Goal: Task Accomplishment & Management: Complete application form

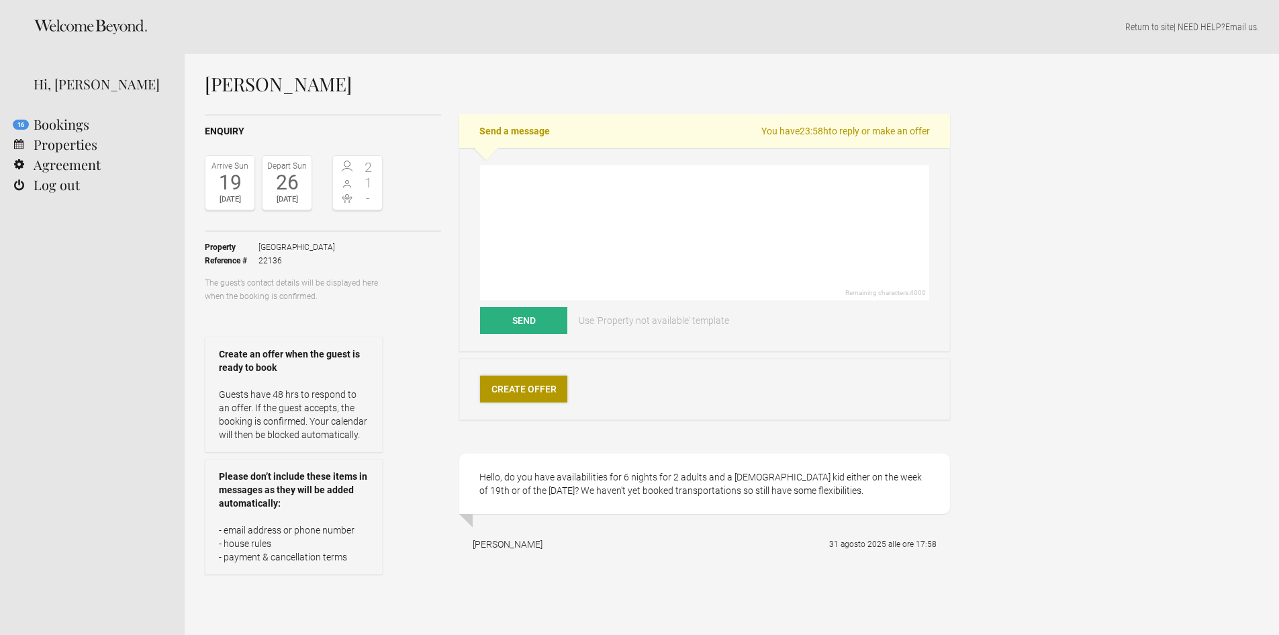
click at [518, 383] on link "Create Offer" at bounding box center [523, 388] width 87 height 27
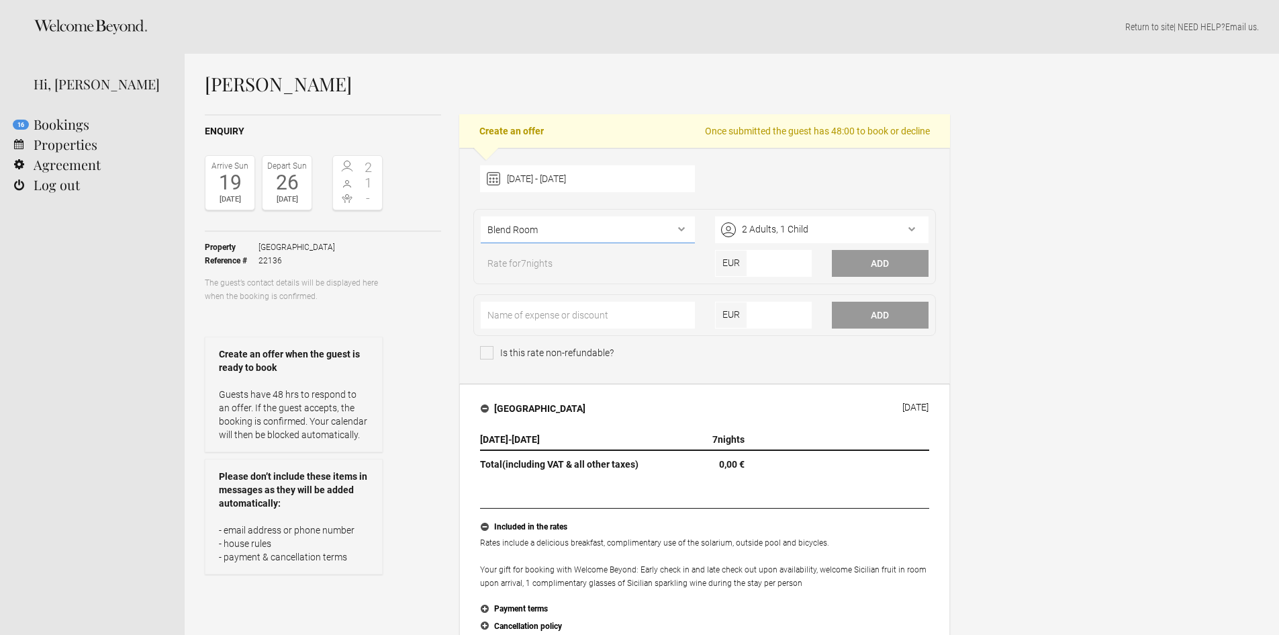
click at [691, 228] on select"] "Blend Room Iconic Room Historic Room Unique Suite Pool Villa Pool Villa Spa Spa…" at bounding box center [588, 229] width 214 height 27
click at [523, 231] on select"] "Blend Room Iconic Room Historic Room Unique Suite Pool Villa Pool Villa Spa Spa…" at bounding box center [588, 229] width 214 height 27
select select"] "1170"
click at [481, 216] on select"] "Blend Room Iconic Room Historic Room Unique Suite Pool Villa Pool Villa Spa Spa…" at bounding box center [588, 229] width 214 height 27
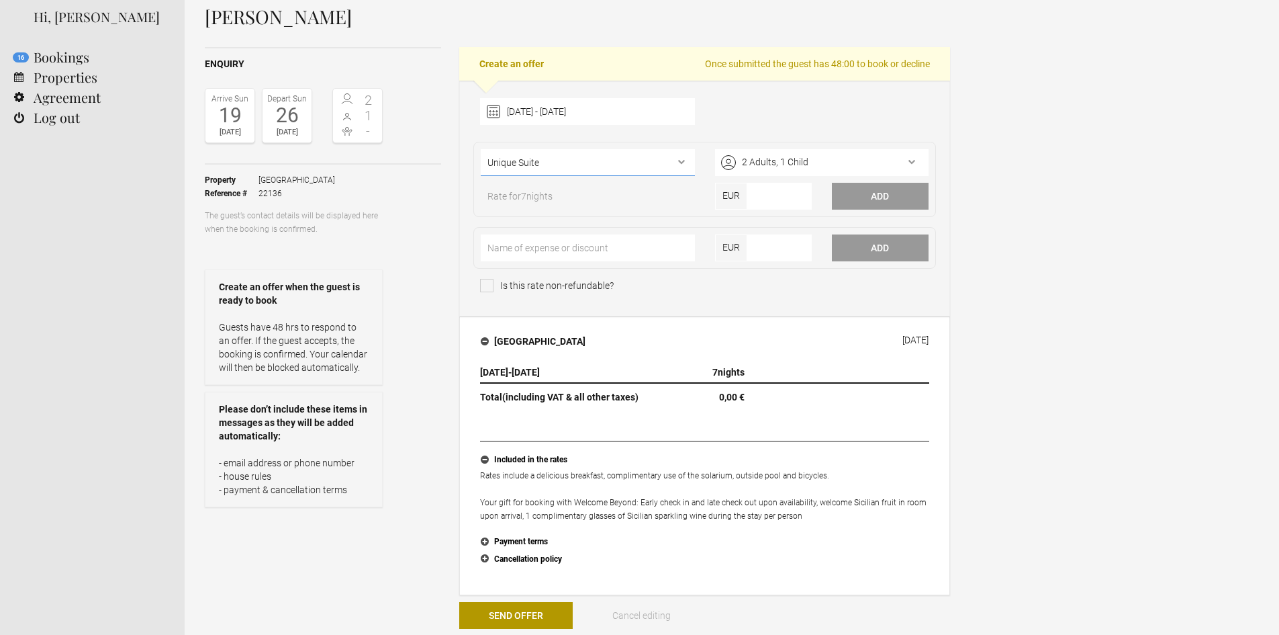
scroll to position [134, 0]
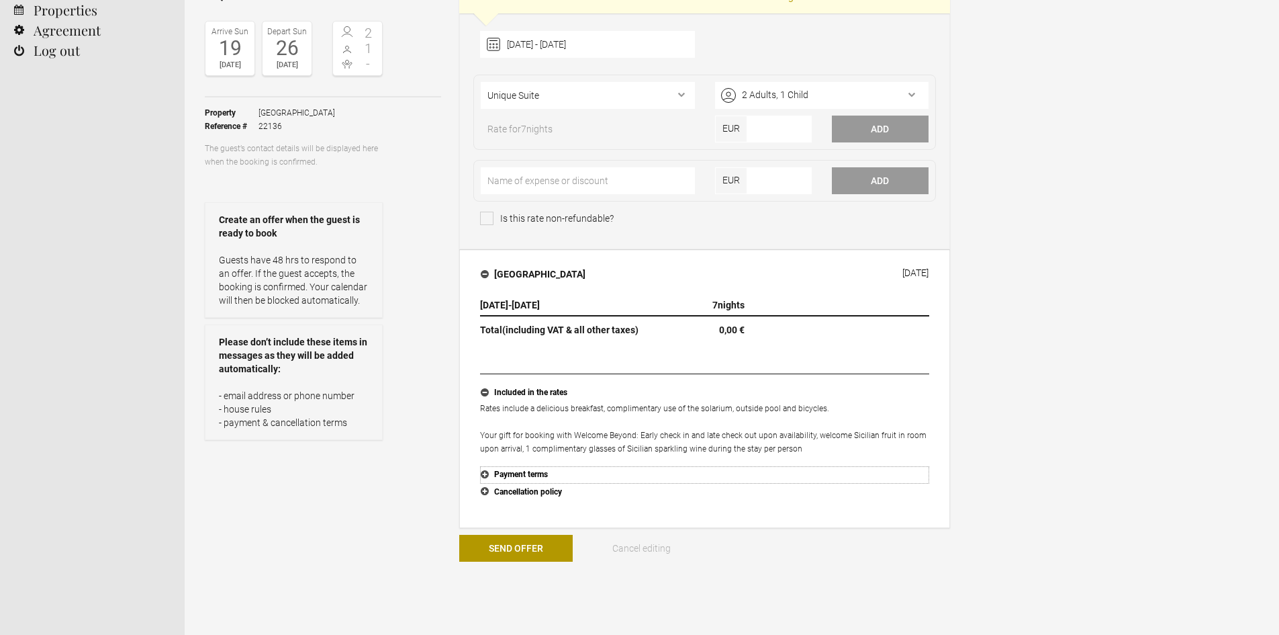
click at [529, 471] on button "Payment terms" at bounding box center [704, 474] width 449 height 17
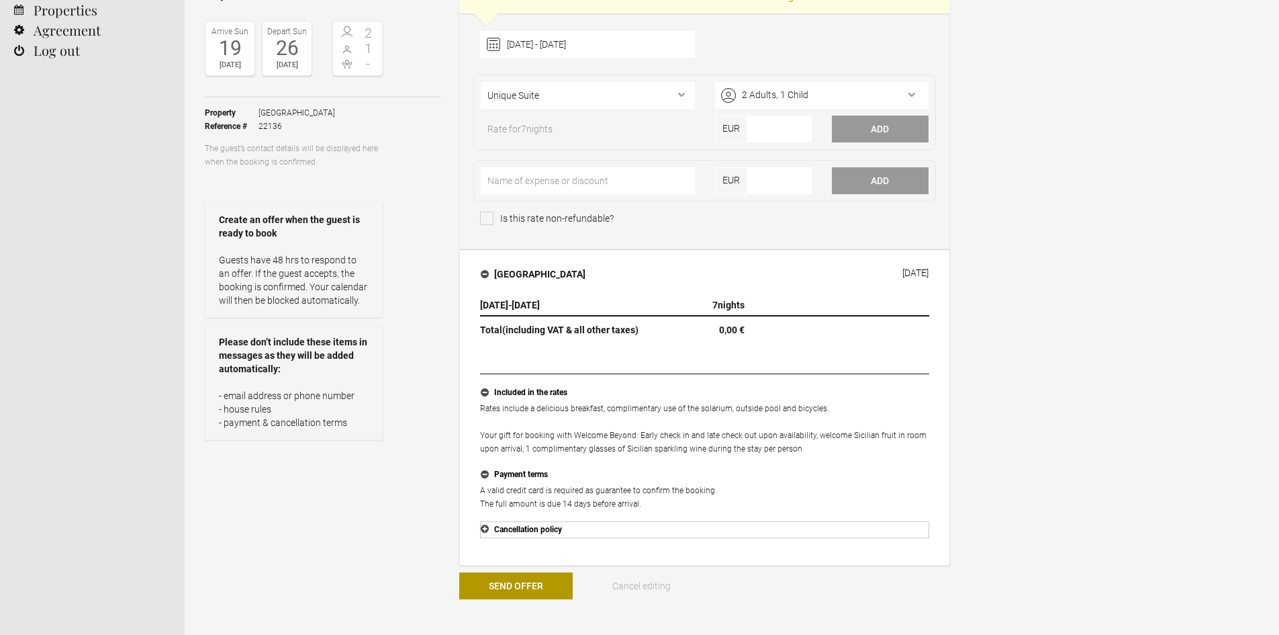
click at [534, 530] on button "Cancellation policy" at bounding box center [704, 529] width 449 height 17
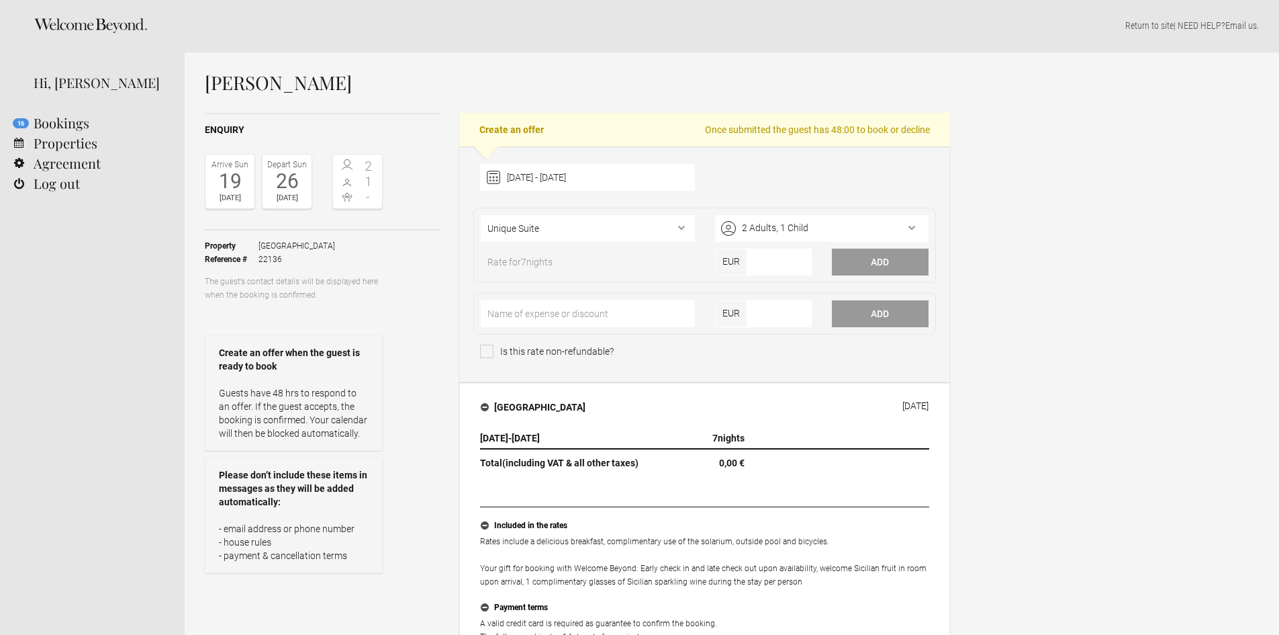
scroll to position [0, 0]
click at [784, 273] on input"] "number" at bounding box center [779, 263] width 64 height 27
click at [800, 264] on input"] "-1" at bounding box center [779, 263] width 64 height 27
click at [798, 269] on input"] "-1" at bounding box center [779, 263] width 64 height 27
click at [801, 265] on input"] "-2" at bounding box center [779, 263] width 64 height 27
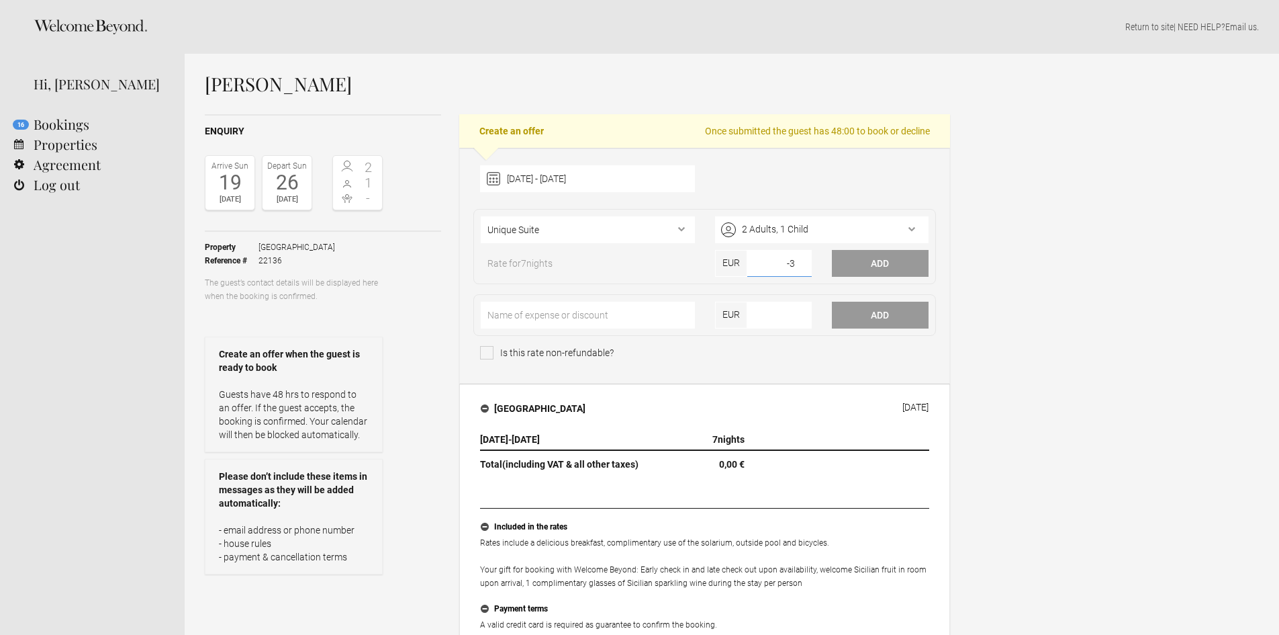
click at [800, 266] on input"] "-3" at bounding box center [779, 263] width 64 height 27
type input"] "-4"
click at [800, 266] on input"] "-4" at bounding box center [779, 263] width 64 height 27
click at [911, 198] on div "[DATE] - [DATE] [DATE] Feb Mar Apr May Jun [DATE] Aug Sep Oct Nov Dec Clear" at bounding box center [704, 182] width 469 height 34
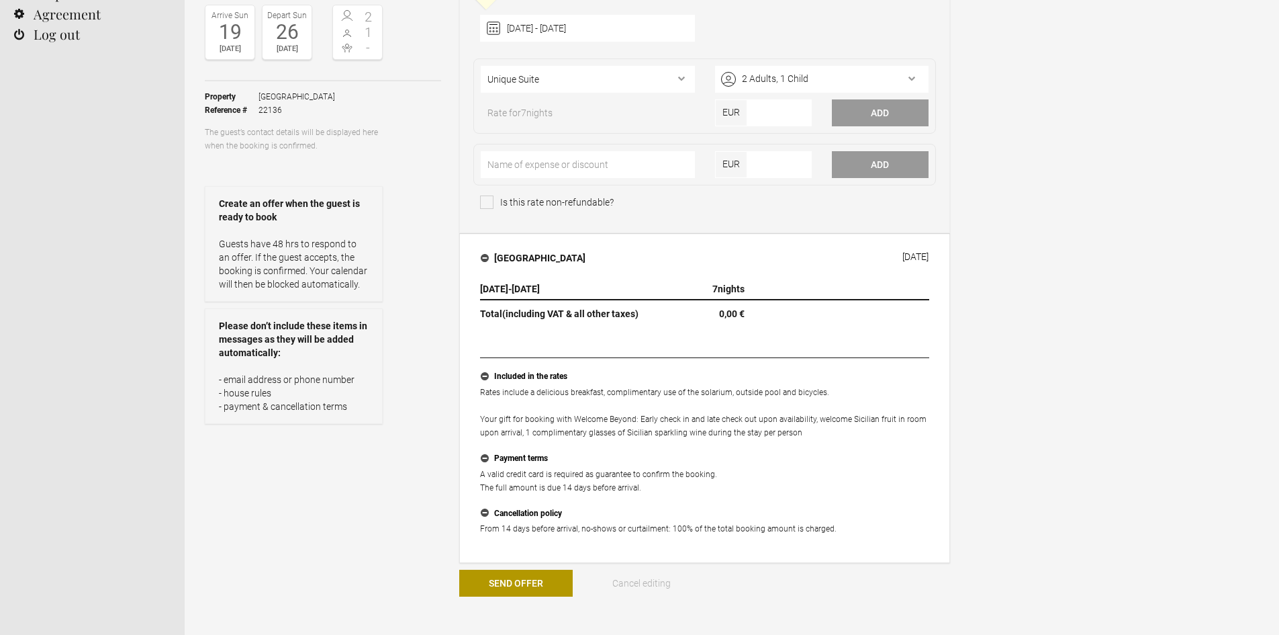
scroll to position [67, 0]
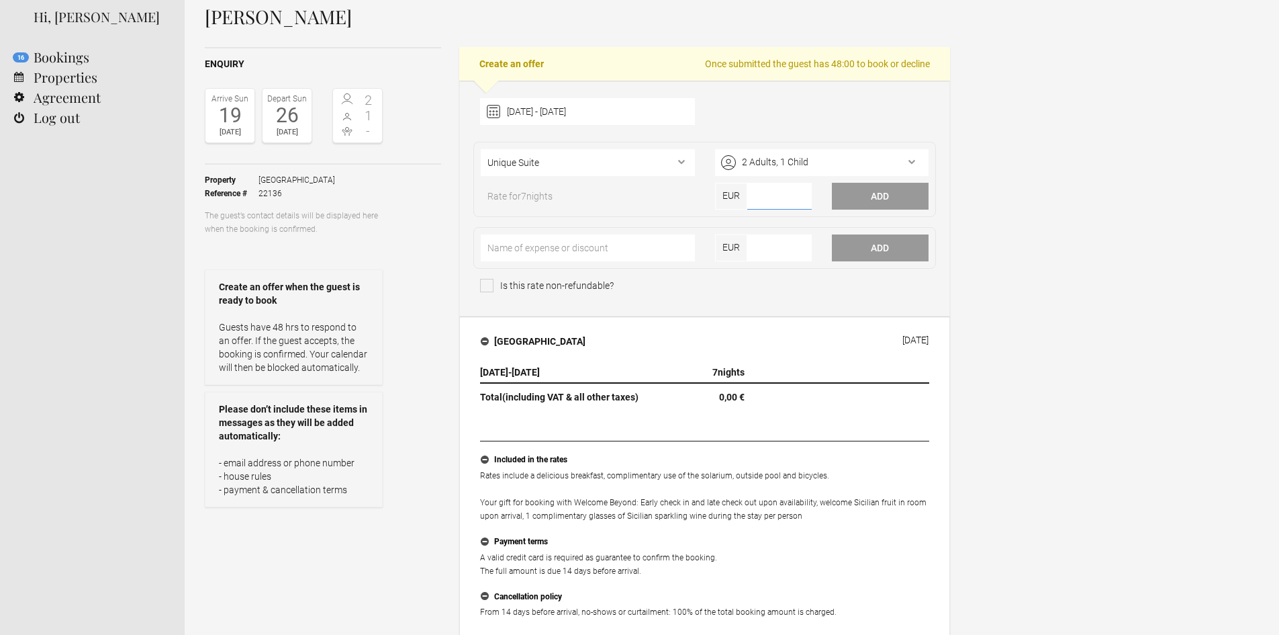
click at [764, 195] on input"] "number" at bounding box center [779, 196] width 64 height 27
type input"] "4217"
click at [880, 195] on button "Add" at bounding box center [880, 196] width 97 height 27
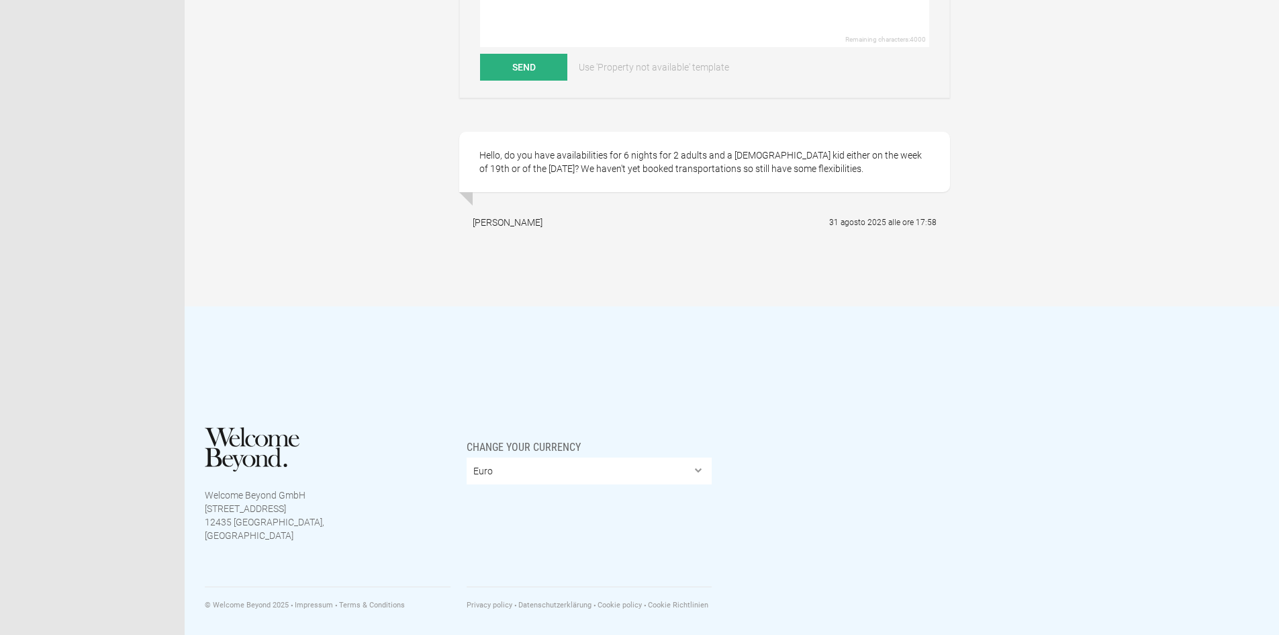
scroll to position [665, 0]
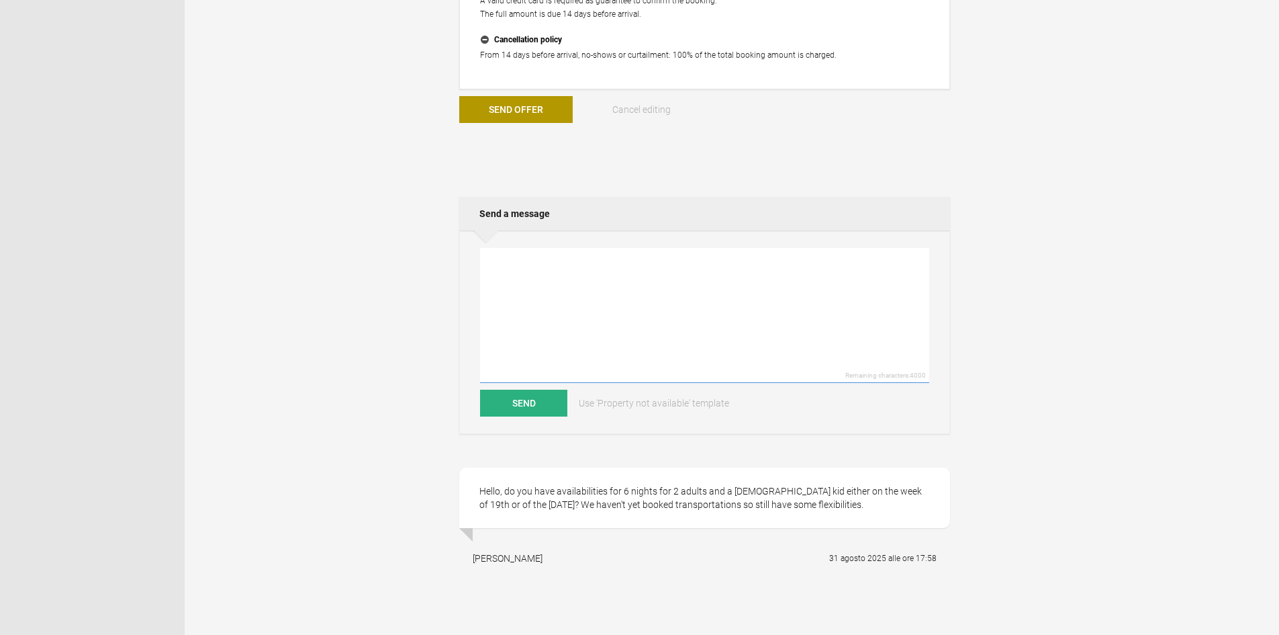
click at [659, 282] on textarea at bounding box center [704, 315] width 449 height 135
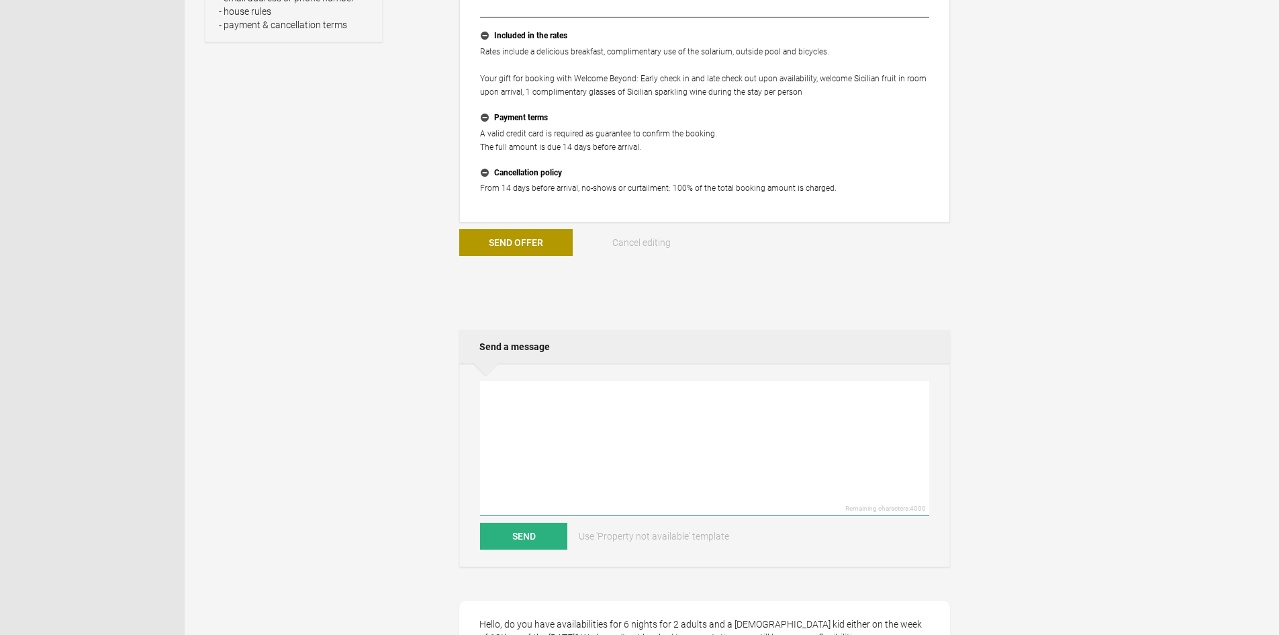
scroll to position [537, 0]
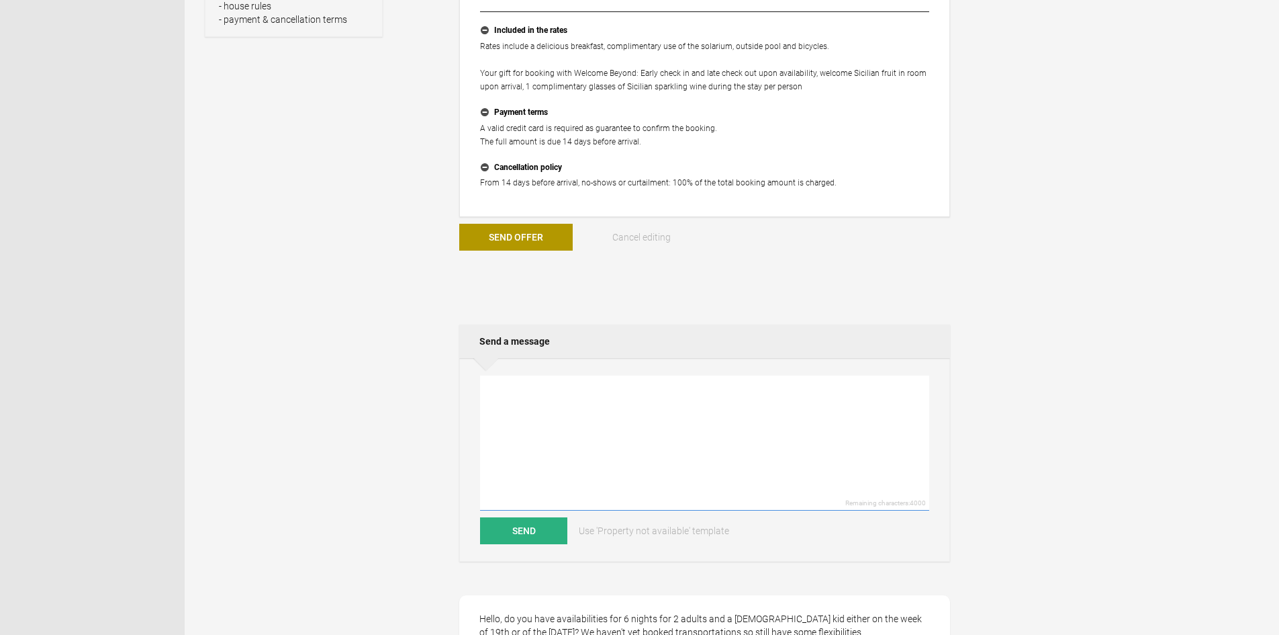
click at [549, 433] on textarea at bounding box center [704, 442] width 449 height 135
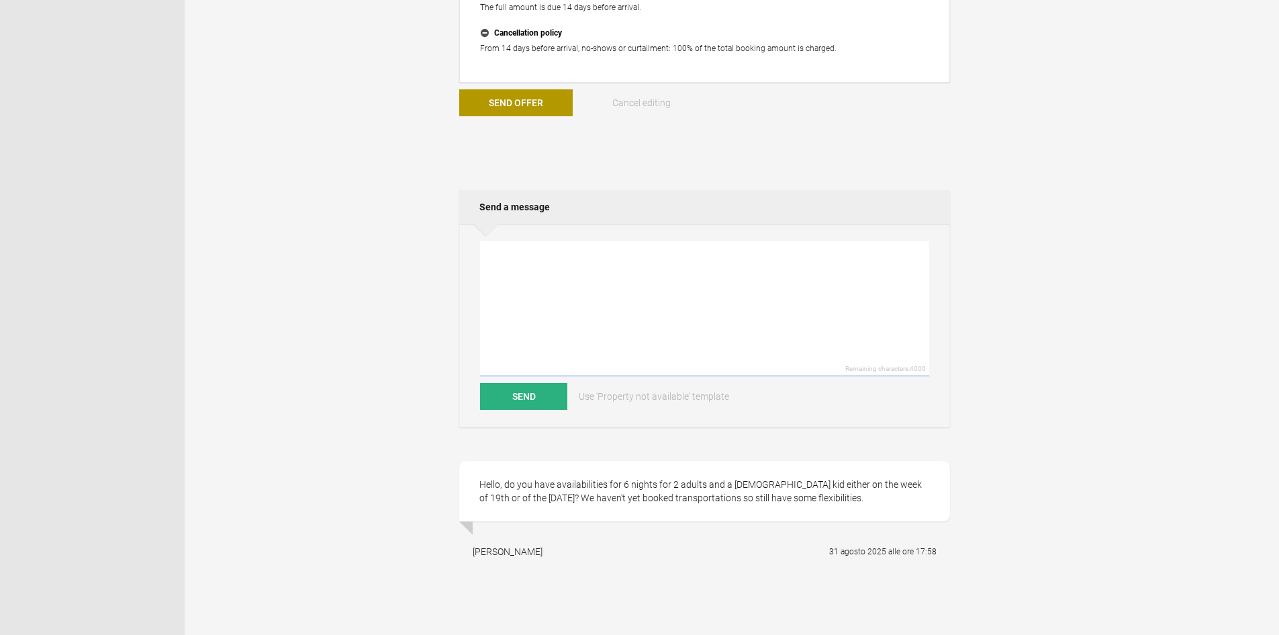
scroll to position [403, 0]
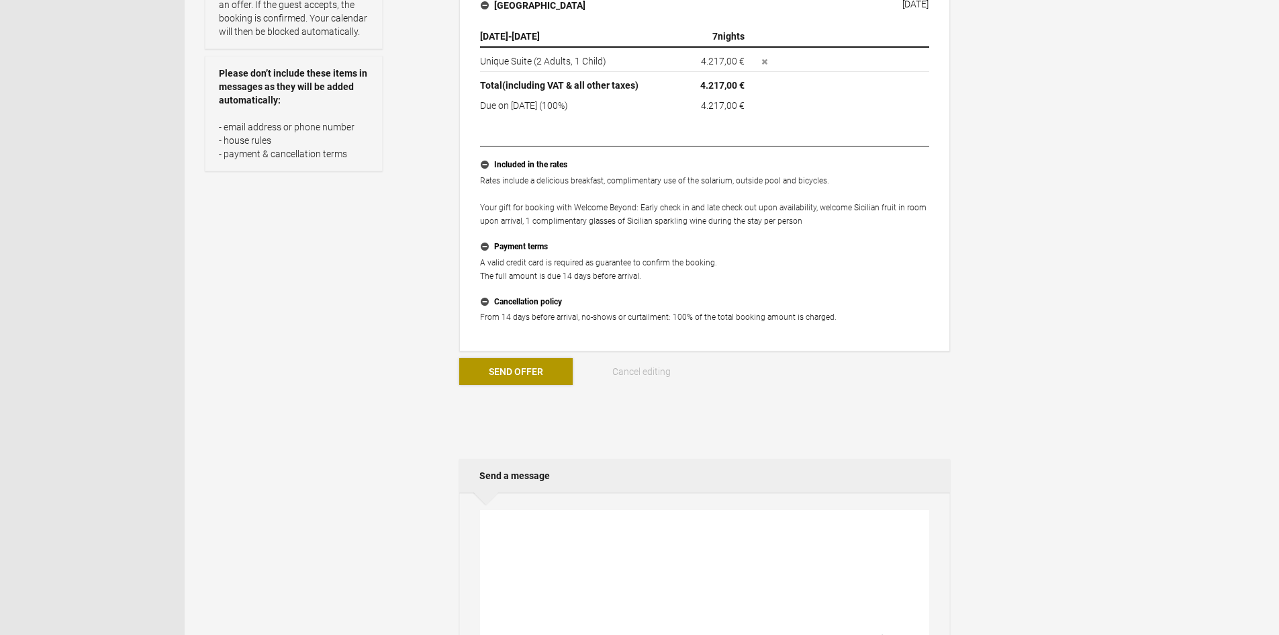
click at [557, 374] on button "Send Offer" at bounding box center [515, 371] width 113 height 27
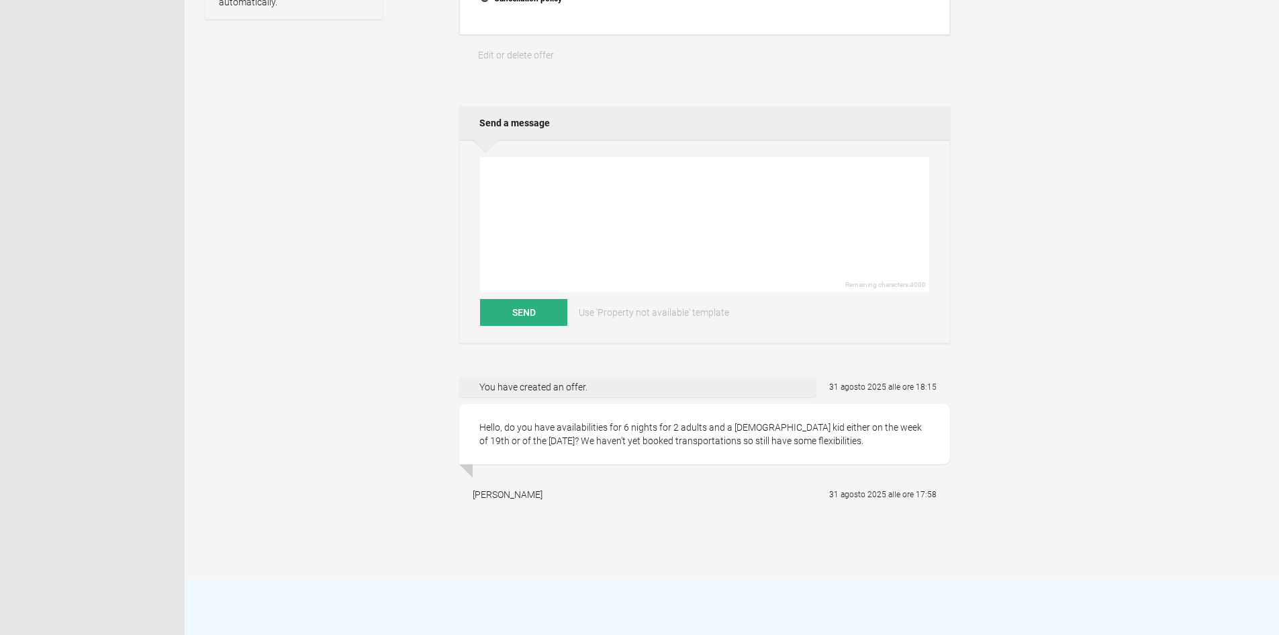
scroll to position [537, 0]
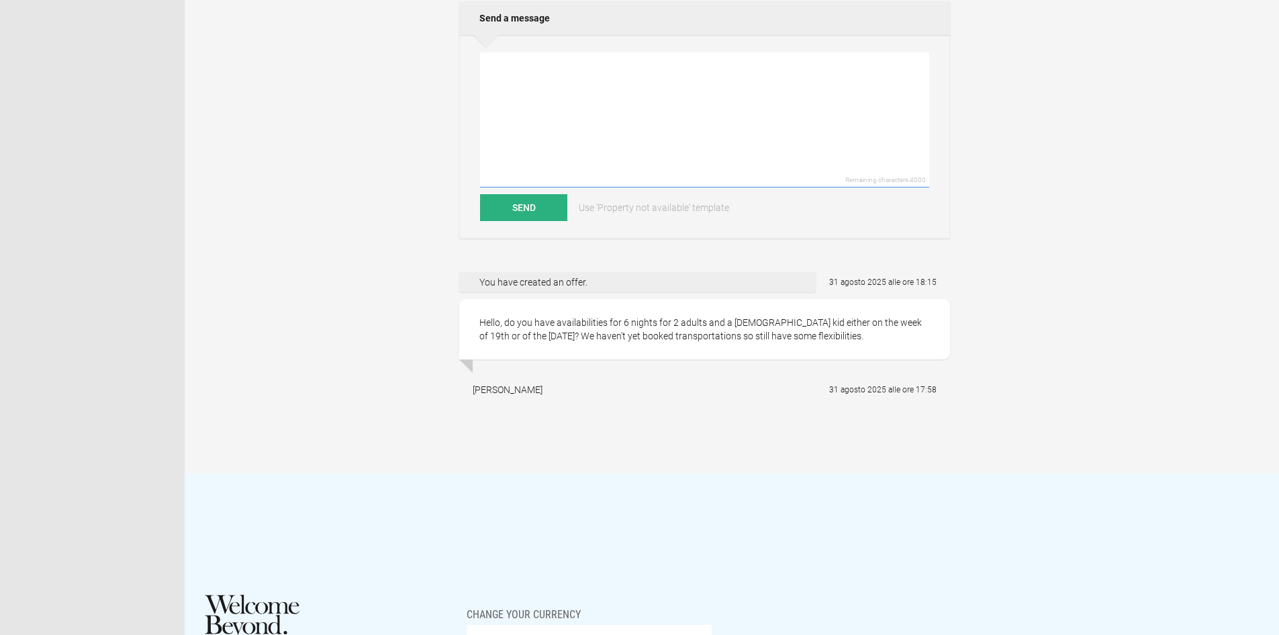
click at [579, 78] on textarea at bounding box center [704, 119] width 449 height 135
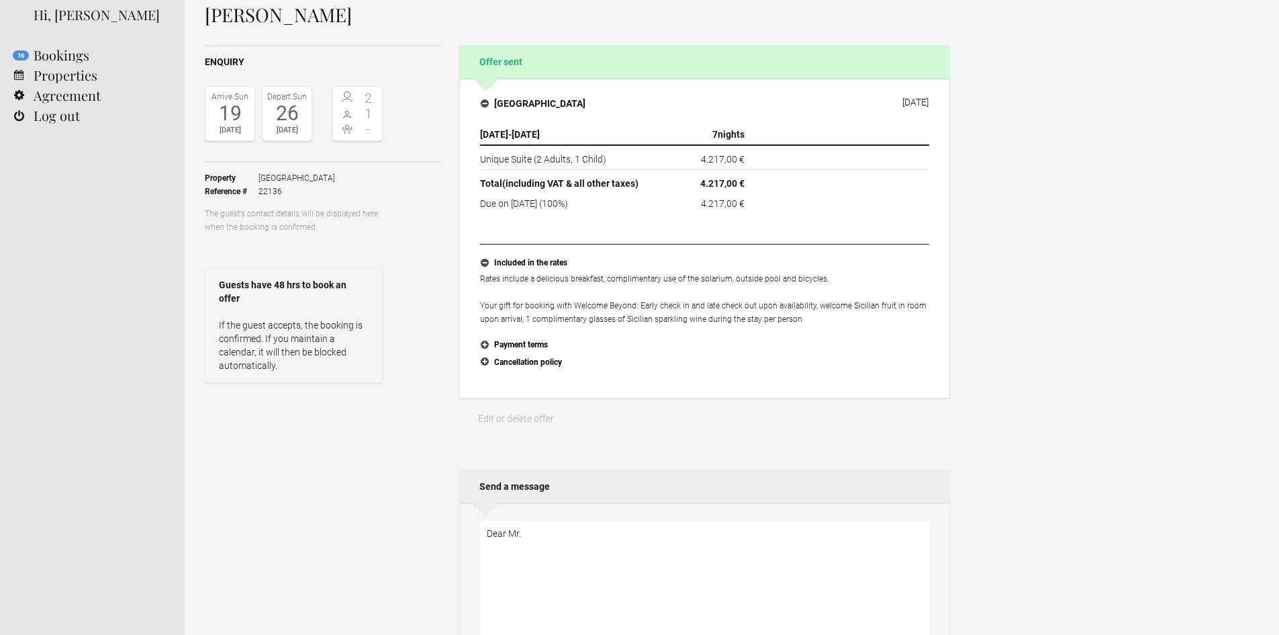
scroll to position [0, 0]
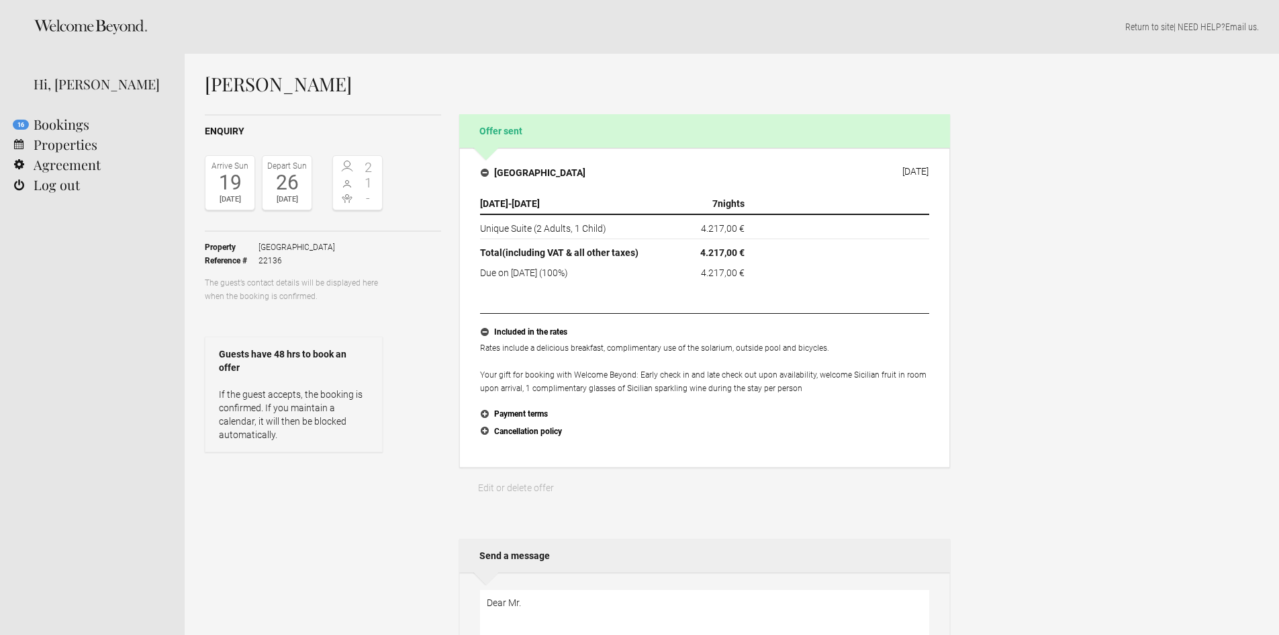
click at [310, 86] on h1 "[PERSON_NAME]" at bounding box center [577, 84] width 745 height 20
copy h1 "Delcroix"
paste textarea "Delcroix"
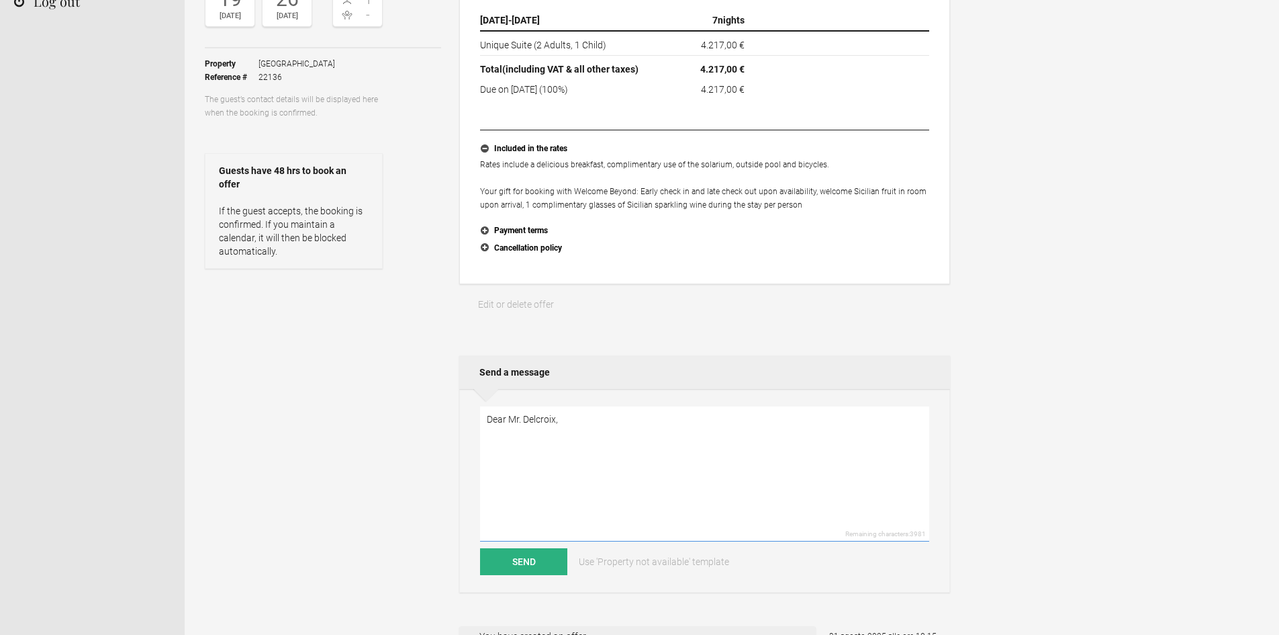
scroll to position [201, 0]
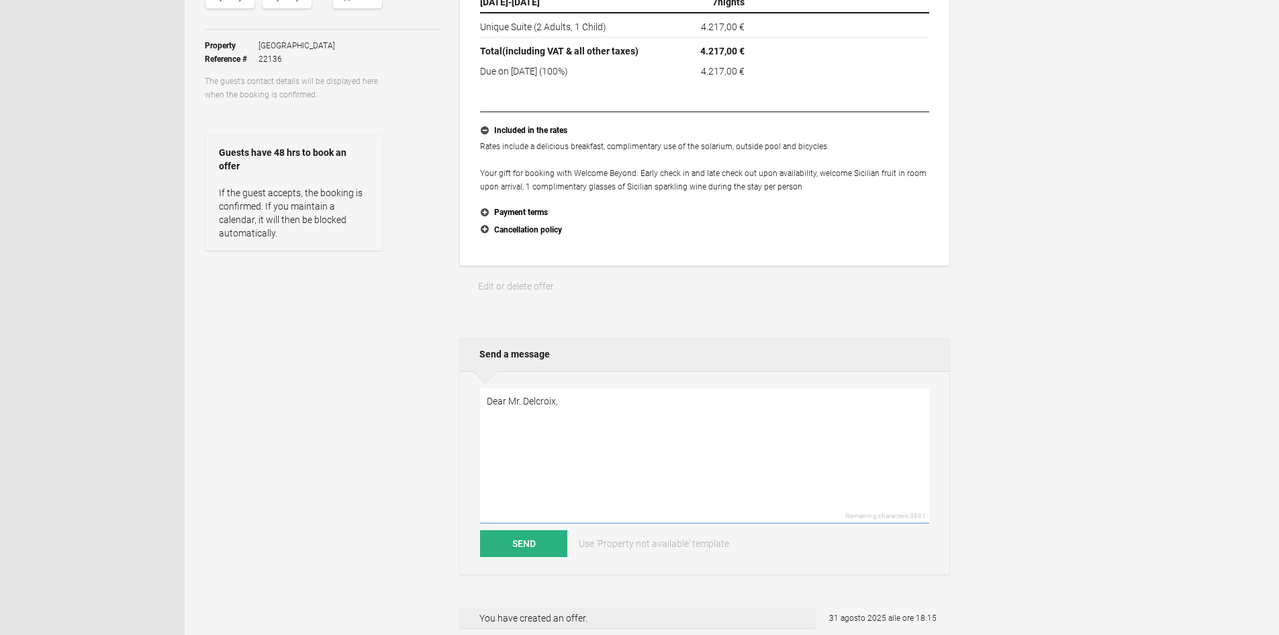
paste textarea "warm greetings from Zash Country Boutique Hotel & Spa and thank you for the int…"
paste textarea "With regards to your kind request, we have just shared with you our best stay p…"
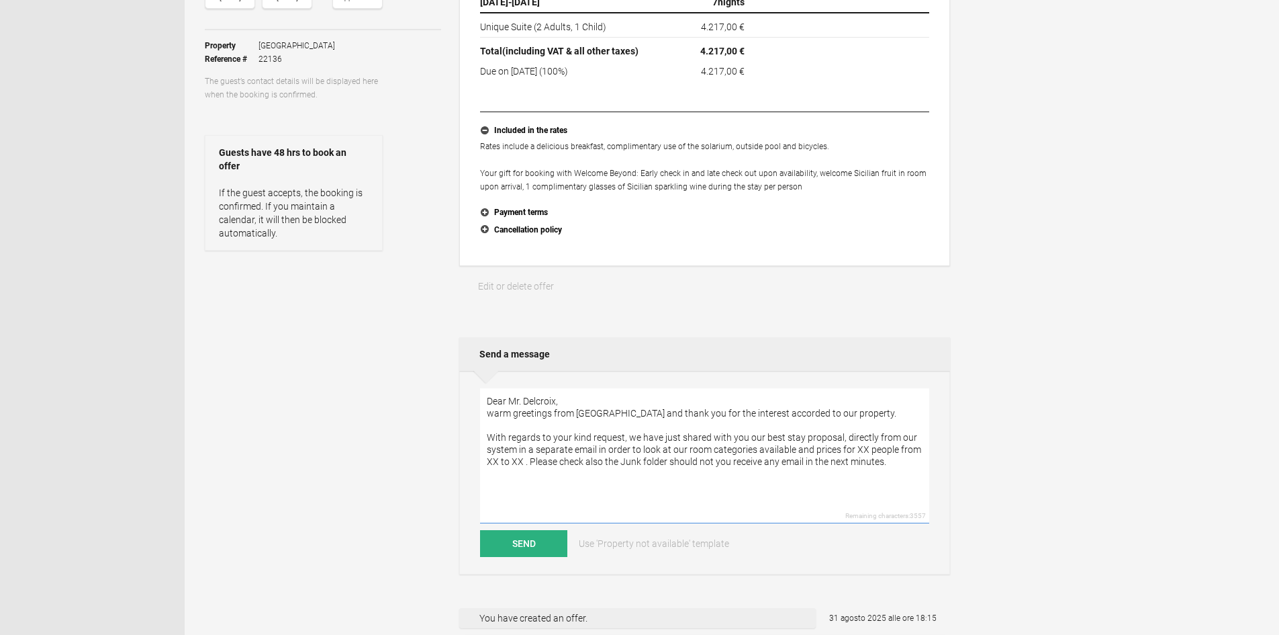
drag, startPoint x: 843, startPoint y: 447, endPoint x: 840, endPoint y: 464, distance: 17.7
click at [840, 464] on textarea "Dear Mr. Delcroix, warm greetings from Zash Country Boutique Hotel & Spa and th…" at bounding box center [704, 455] width 449 height 135
click at [861, 452] on textarea "Dear Mr. Delcroix, warm greetings from Zash Country Boutique Hotel & Spa and th…" at bounding box center [704, 455] width 449 height 135
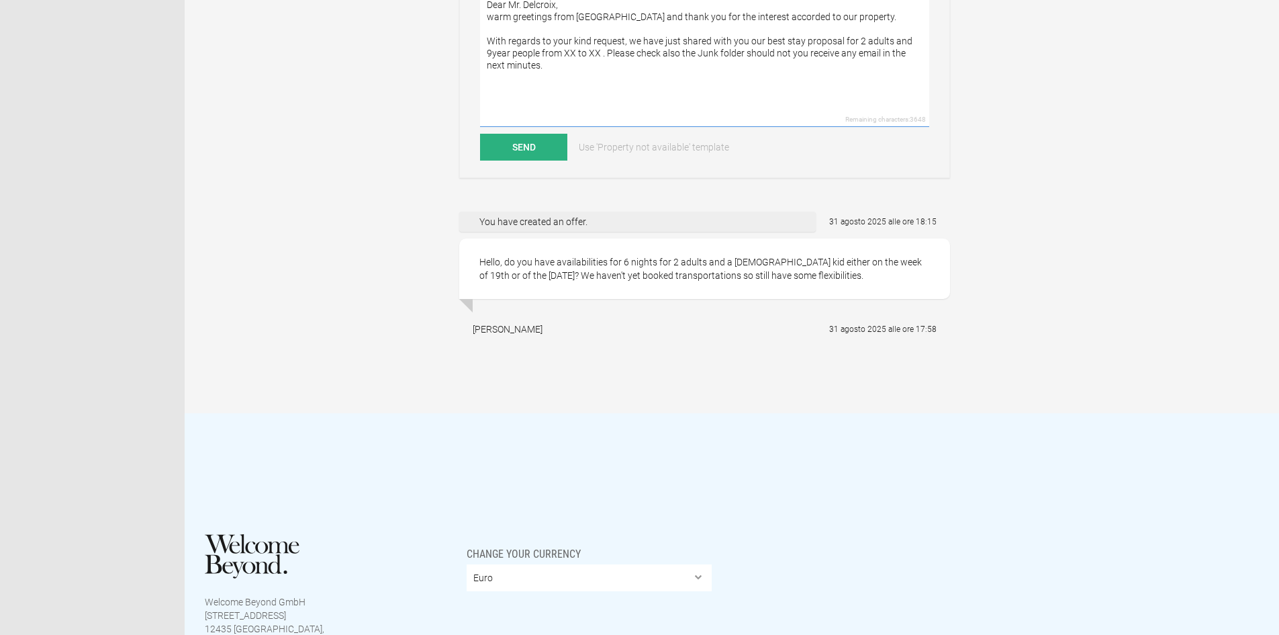
scroll to position [435, 0]
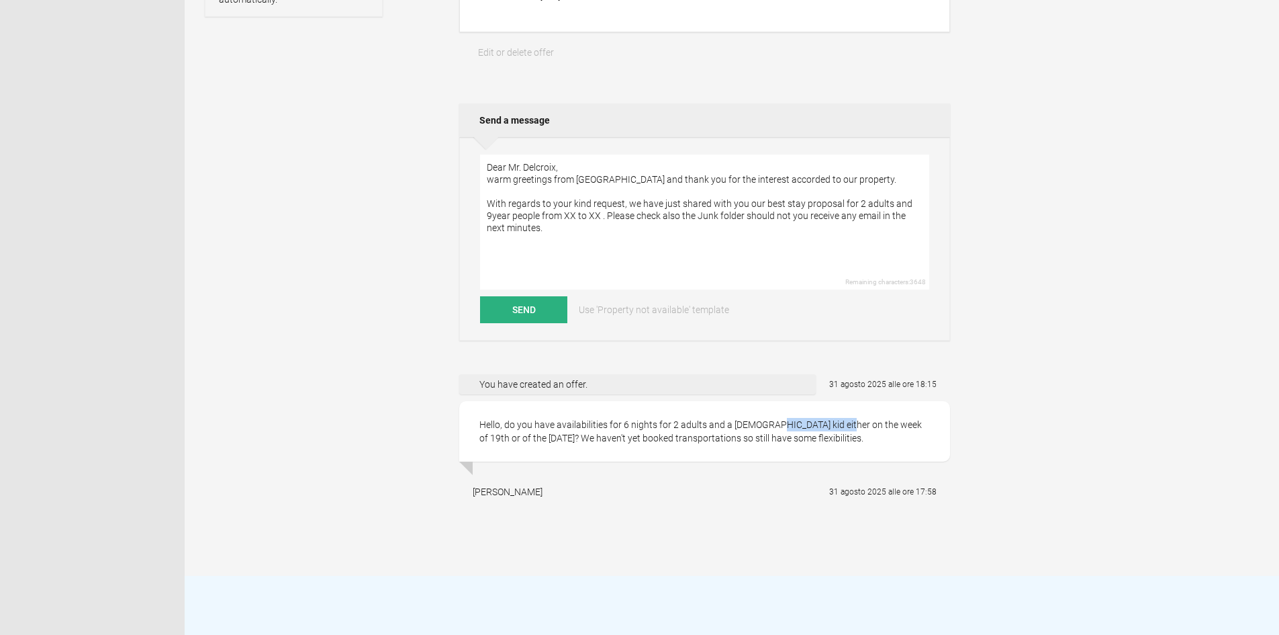
drag, startPoint x: 723, startPoint y: 424, endPoint x: 790, endPoint y: 426, distance: 66.5
click at [790, 426] on div "Hello, do you have availabilities for 6 nights for 2 adults and a [DEMOGRAPHIC_…" at bounding box center [704, 431] width 491 height 60
copy div "a 9-year old kid"
drag, startPoint x: 487, startPoint y: 225, endPoint x: 513, endPoint y: 226, distance: 26.2
click at [513, 226] on textarea "Dear Mr. Delcroix, warm greetings from Zash Country Boutique Hotel & Spa and th…" at bounding box center [704, 221] width 449 height 135
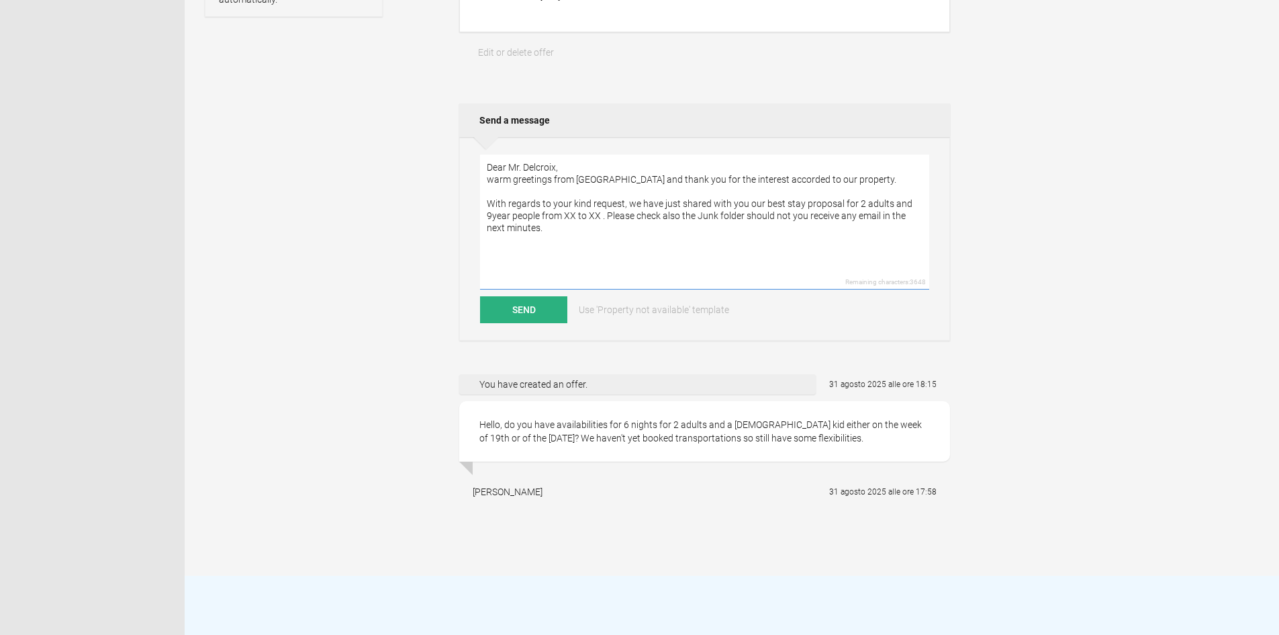
paste textarea "a 9-year old kid"
click at [551, 227] on textarea "Dear Mr. Delcroix, warm greetings from Zash Country Boutique Hotel & Spa and th…" at bounding box center [704, 221] width 449 height 135
click at [575, 230] on textarea "Dear Mr. Delcroix, warm greetings from Zash Country Boutique Hotel & Spa and th…" at bounding box center [704, 221] width 449 height 135
click at [564, 227] on textarea "Dear Mr. Delcroix, warm greetings from Zash Country Boutique Hotel & Spa and th…" at bounding box center [704, 221] width 449 height 135
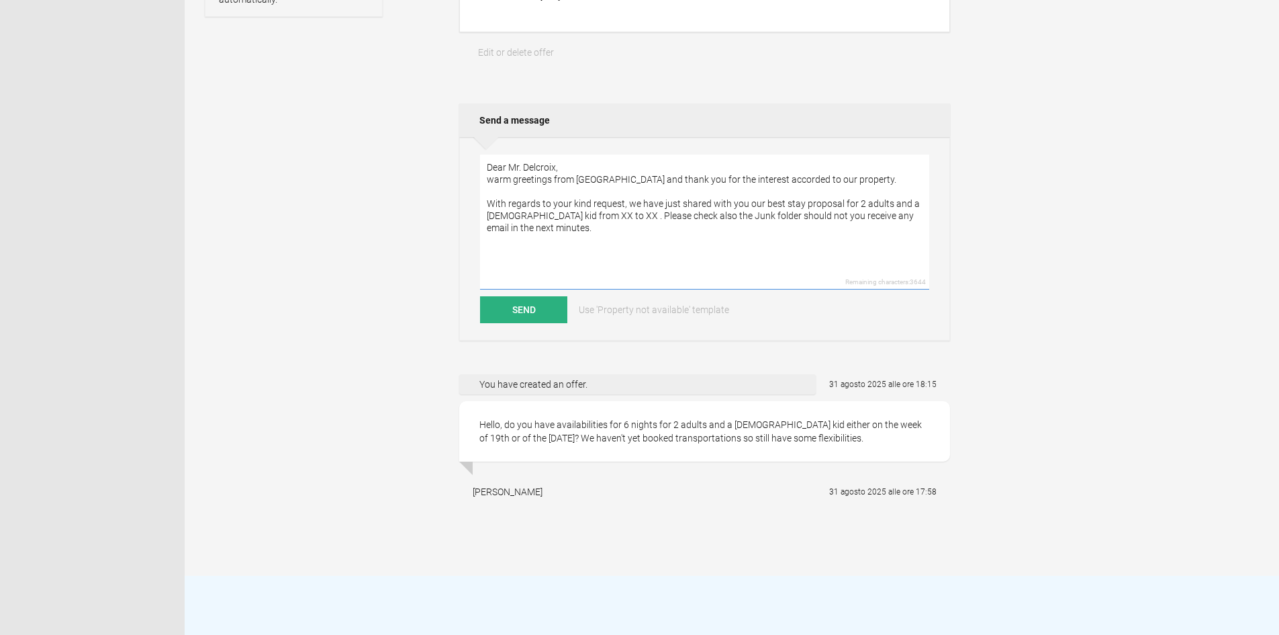
click at [568, 227] on textarea "Dear Mr. Delcroix, warm greetings from Zash Country Boutique Hotel & Spa and th…" at bounding box center [704, 221] width 449 height 135
click at [569, 227] on textarea "Dear Mr. Delcroix, warm greetings from Zash Country Boutique Hotel & Spa and th…" at bounding box center [704, 221] width 449 height 135
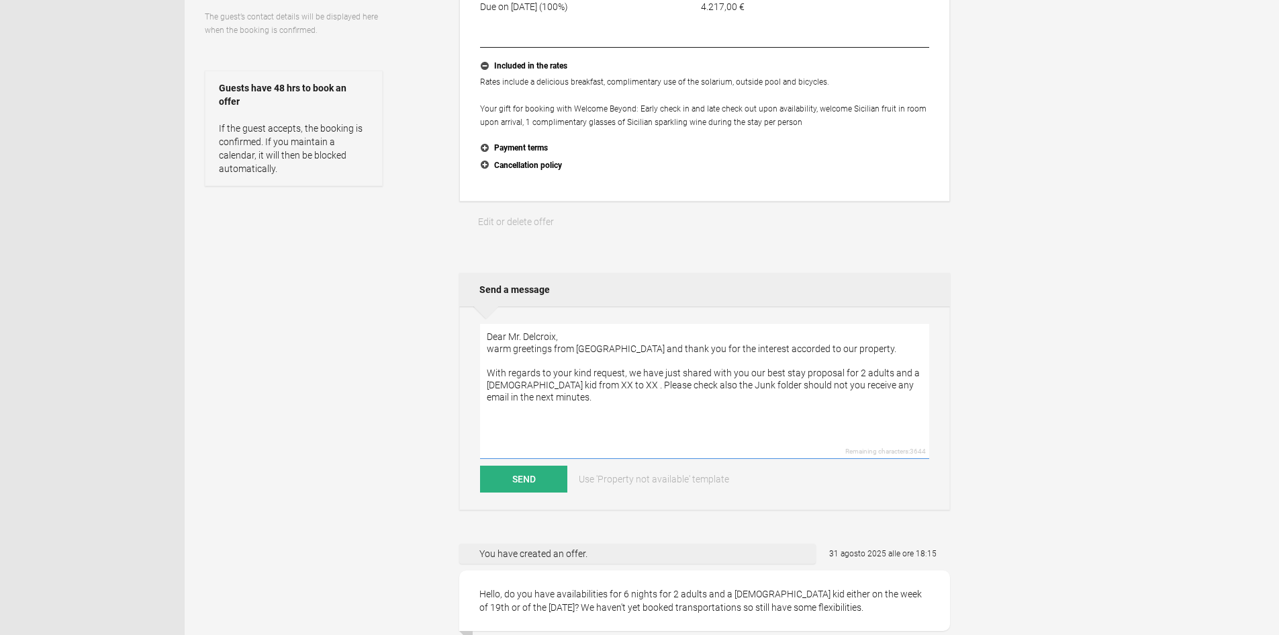
scroll to position [269, 0]
click at [569, 391] on textarea "Dear Mr. Delcroix, warm greetings from Zash Country Boutique Hotel & Spa and th…" at bounding box center [704, 388] width 449 height 135
click at [602, 396] on textarea "Dear Mr. Delcroix, warm greetings from Zash Country Boutique Hotel & Spa and th…" at bounding box center [704, 388] width 449 height 135
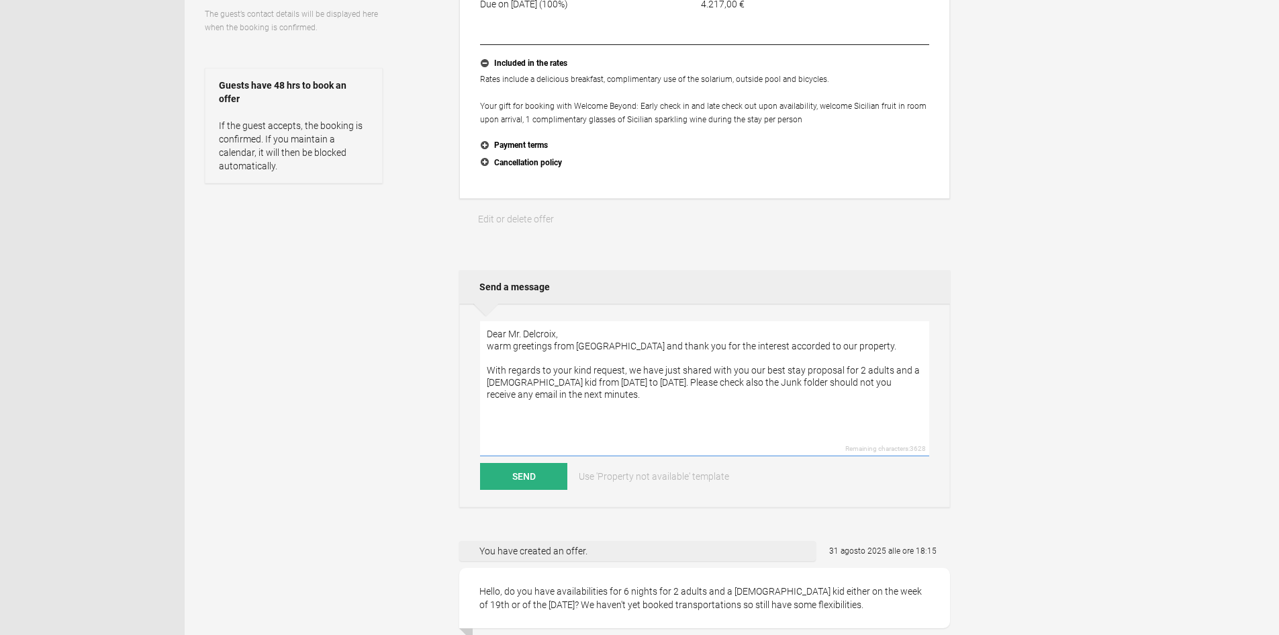
click at [690, 398] on textarea "Dear Mr. Delcroix, warm greetings from Zash Country Boutique Hotel & Spa and th…" at bounding box center [704, 388] width 449 height 135
drag, startPoint x: 678, startPoint y: 394, endPoint x: 732, endPoint y: 410, distance: 56.7
click at [732, 410] on textarea "Dear Mr. Delcroix, warm greetings from Zash Country Boutique Hotel & Spa and th…" at bounding box center [704, 388] width 449 height 135
click at [483, 381] on textarea "Dear Mr. Delcroix, warm greetings from Zash Country Boutique Hotel & Spa and th…" at bounding box center [704, 388] width 449 height 135
click at [533, 418] on textarea "Dear Mr. Delcroix, warm greetings from Zash Country Boutique Hotel & Spa and th…" at bounding box center [704, 388] width 449 height 135
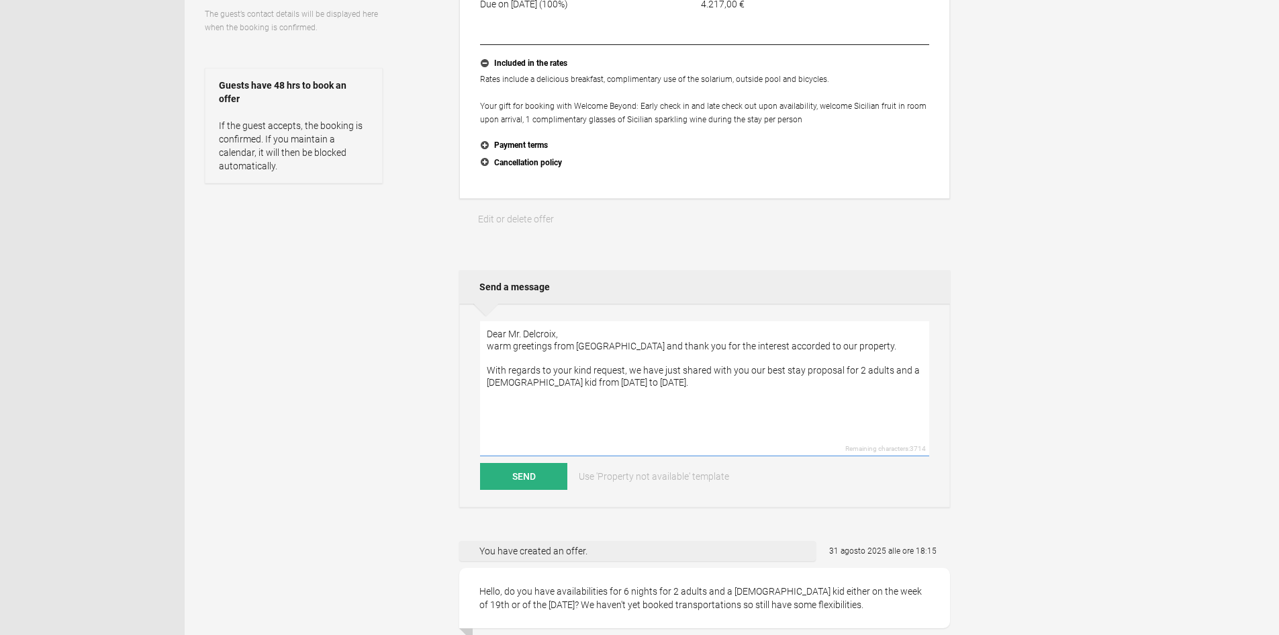
paste textarea "We remain at your complete disposal for any further assistance you might requir…"
click at [561, 428] on textarea "Dear Mr. Delcroix, warm greetings from Zash Country Boutique Hotel & Spa and th…" at bounding box center [704, 388] width 449 height 135
type textarea "Dear Mr. Delcroix, warm greetings from Zash Country Boutique Hotel & Spa and th…"
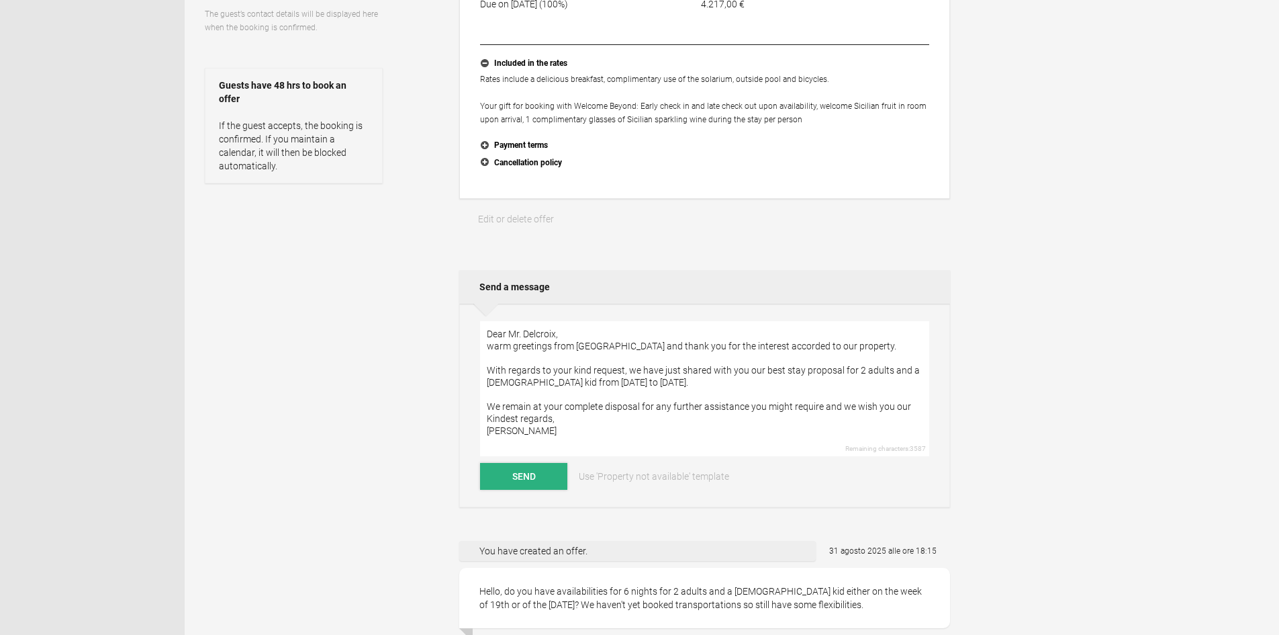
click at [523, 482] on button "Send" at bounding box center [523, 476] width 87 height 27
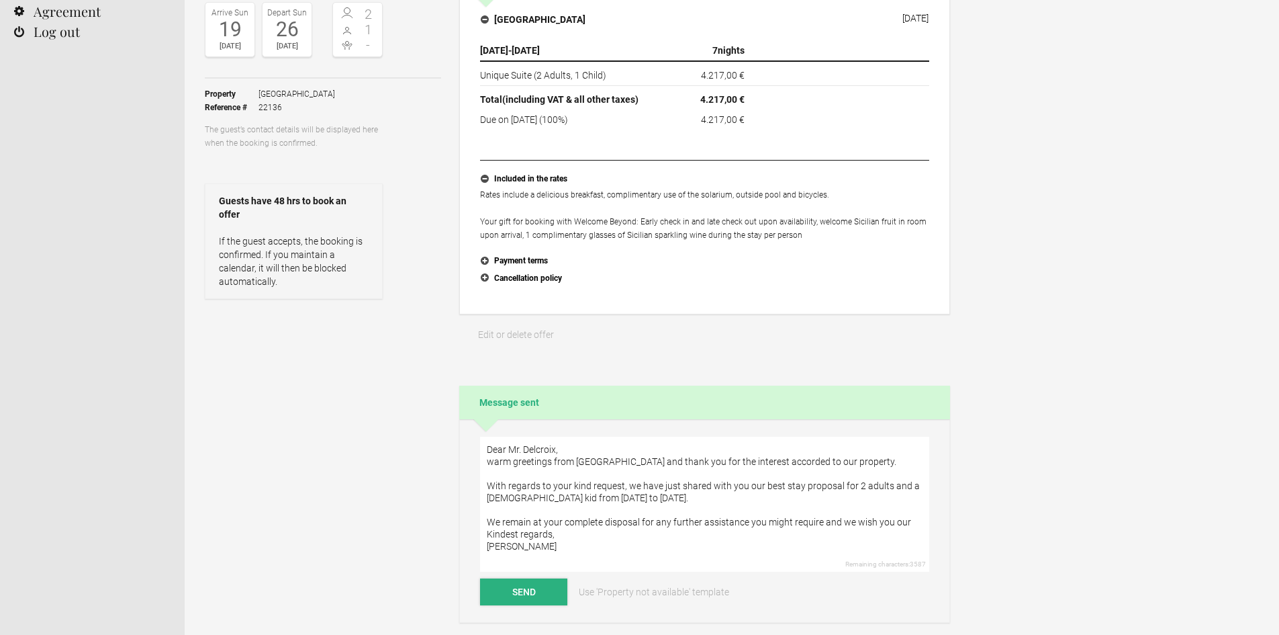
scroll to position [0, 0]
